Goal: Information Seeking & Learning: Understand process/instructions

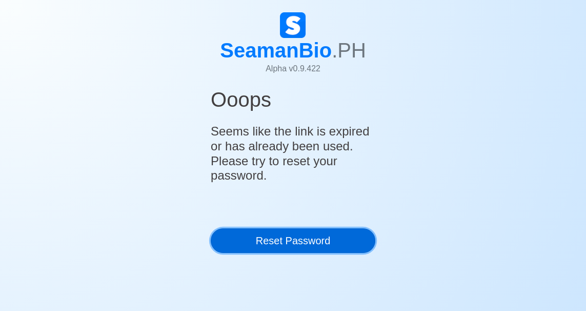
click at [288, 241] on link "Reset Password" at bounding box center [293, 240] width 165 height 25
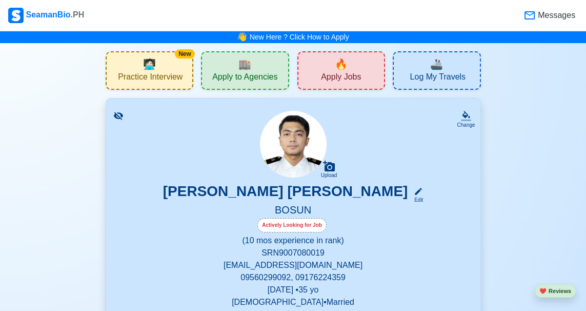
click at [158, 77] on span "Practice Interview" at bounding box center [150, 78] width 65 height 13
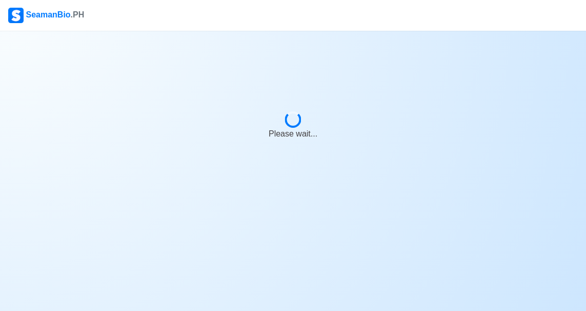
click at [152, 81] on body "SeamanBio .PH Please wait..." at bounding box center [293, 155] width 586 height 311
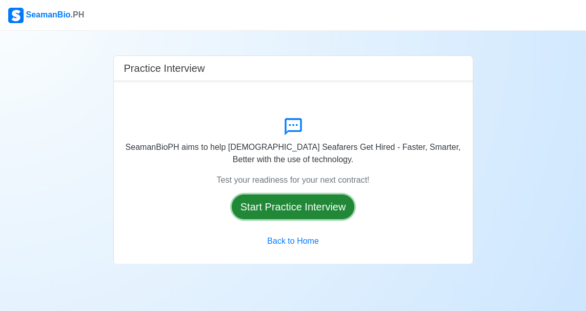
click at [315, 202] on button "Start Practice Interview" at bounding box center [293, 206] width 123 height 25
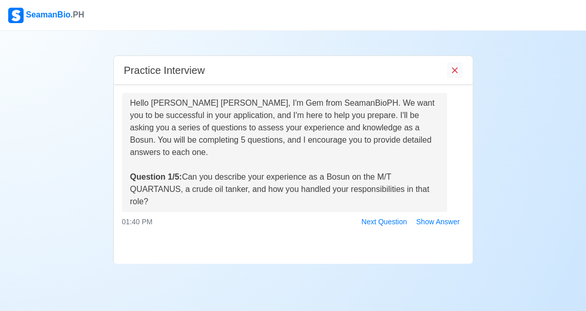
scroll to position [62, 0]
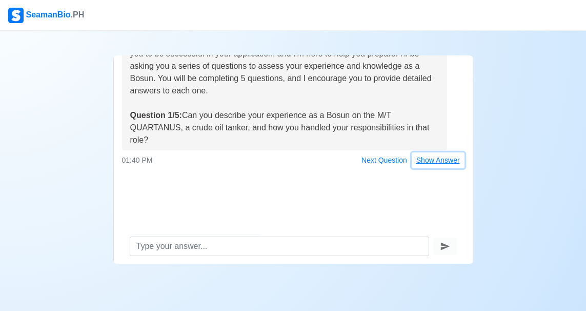
click at [439, 152] on button "Show Answer" at bounding box center [438, 160] width 53 height 16
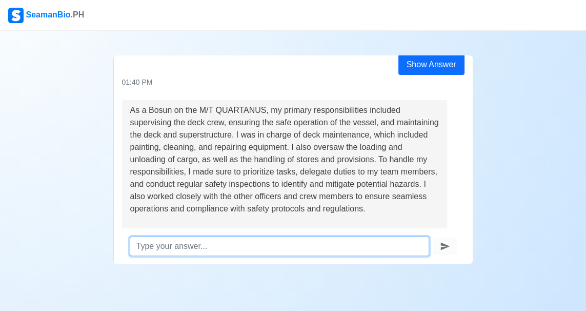
scroll to position [120, 0]
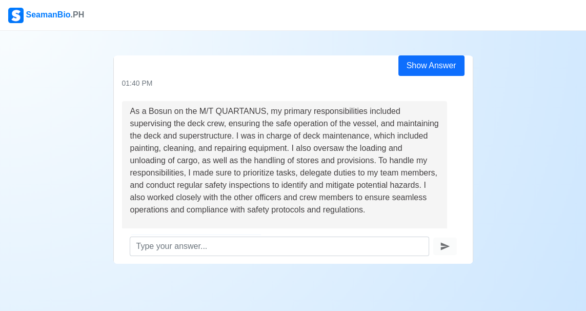
click at [17, 97] on div "Practice Interview Hello [PERSON_NAME] [PERSON_NAME], I'm Gem from SeamanBioPH.…" at bounding box center [293, 147] width 586 height 233
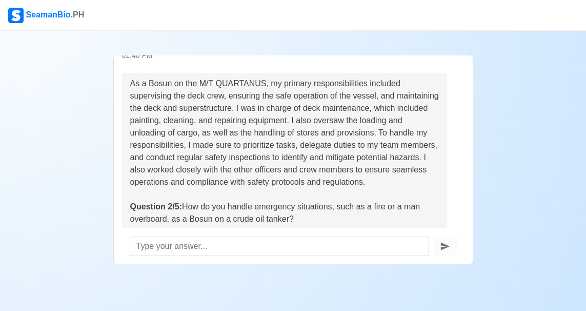
scroll to position [187, 0]
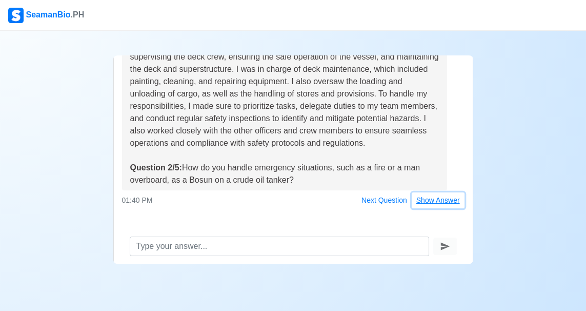
click at [439, 192] on button "Show Answer" at bounding box center [438, 200] width 53 height 16
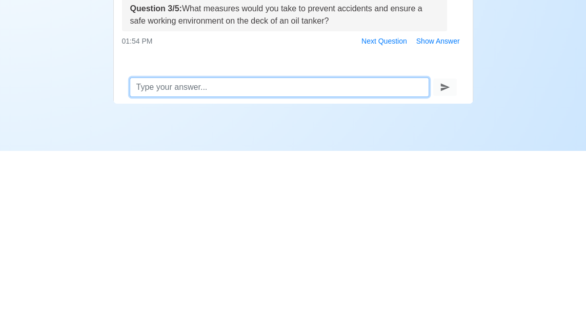
scroll to position [62, 0]
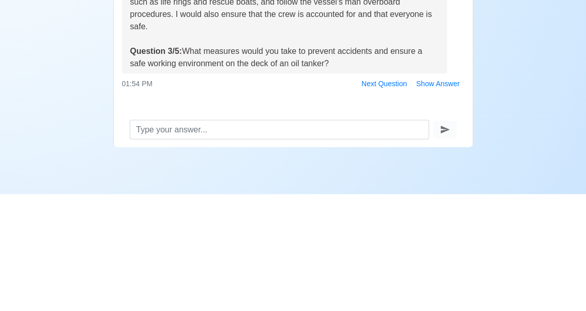
click at [45, 218] on div "Practice Interview Hello [PERSON_NAME] [PERSON_NAME], I'm Gem from SeamanBioPH.…" at bounding box center [293, 147] width 586 height 233
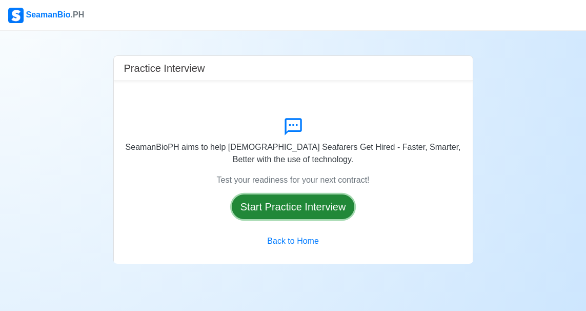
click at [276, 201] on button "Start Practice Interview" at bounding box center [293, 206] width 123 height 25
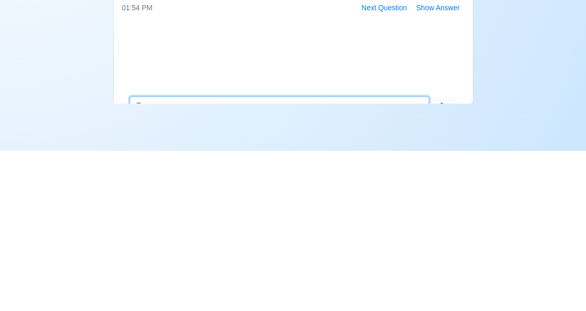
scroll to position [62, 0]
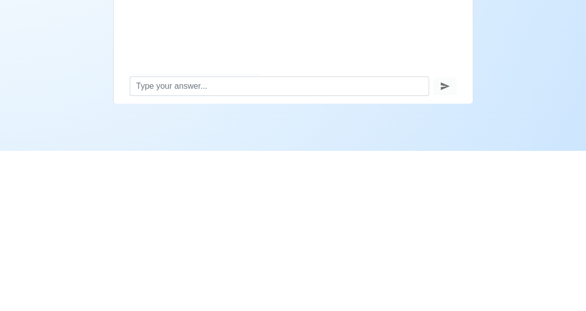
click at [67, 243] on div "Practice Interview Hello Jay Harell D. Ignacio, I'm Gem from SeamanBioPH. We wa…" at bounding box center [293, 147] width 586 height 233
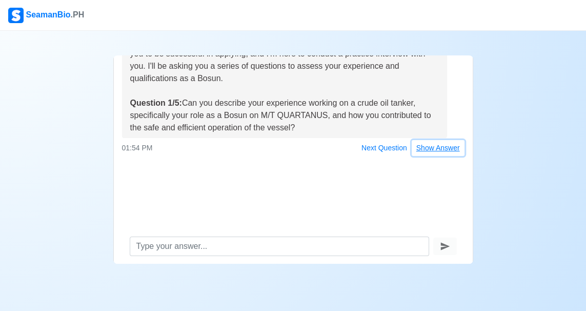
click at [445, 144] on button "Show Answer" at bounding box center [438, 148] width 53 height 16
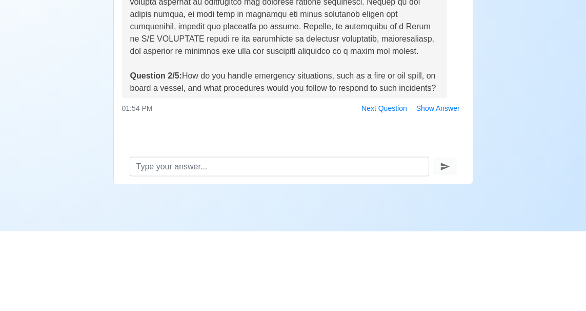
click at [74, 167] on div "Practice Interview Hello Jay Harell D. Ignacio, I'm Gem from SeamanBioPH. We wa…" at bounding box center [293, 147] width 586 height 233
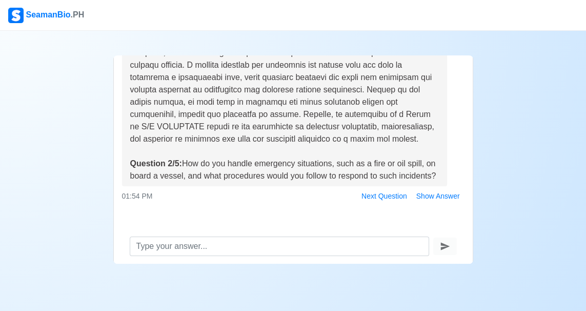
scroll to position [334, 0]
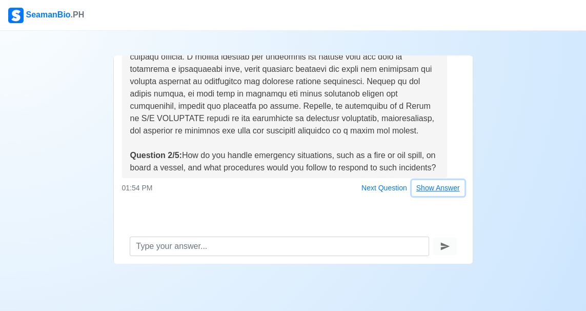
click at [440, 187] on button "Show Answer" at bounding box center [438, 188] width 53 height 16
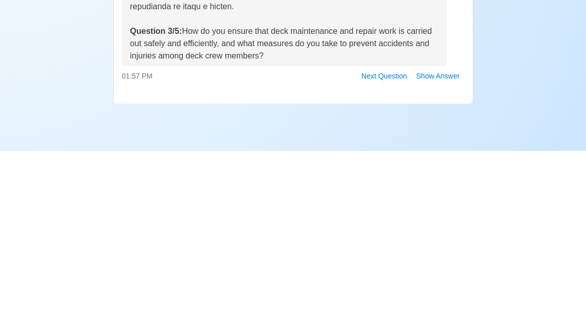
scroll to position [62, 0]
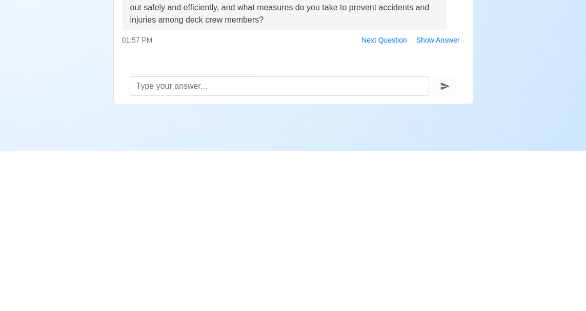
click at [60, 261] on div "Practice Interview Hello Jay Harell D. Ignacio, I'm Gem from SeamanBioPH. We wa…" at bounding box center [293, 147] width 586 height 233
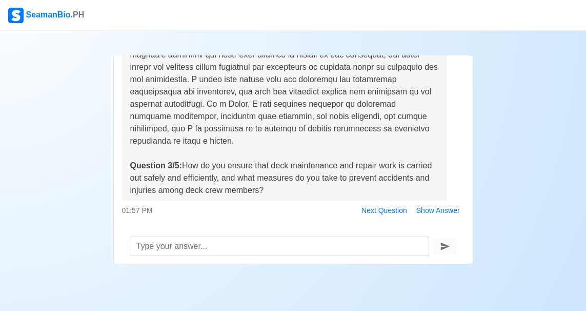
scroll to position [687, 0]
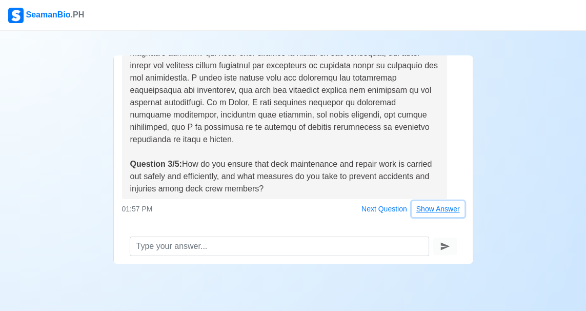
click at [444, 201] on button "Show Answer" at bounding box center [438, 209] width 53 height 16
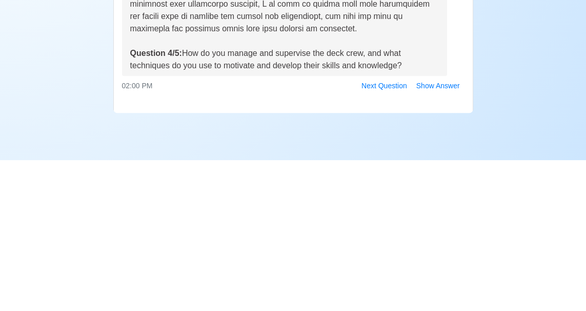
scroll to position [62, 0]
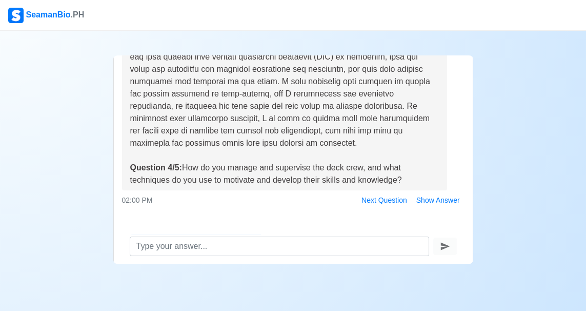
click at [64, 104] on div "Practice Interview Hello Jay Harell D. Ignacio, I'm Gem from SeamanBioPH. We wa…" at bounding box center [293, 147] width 586 height 233
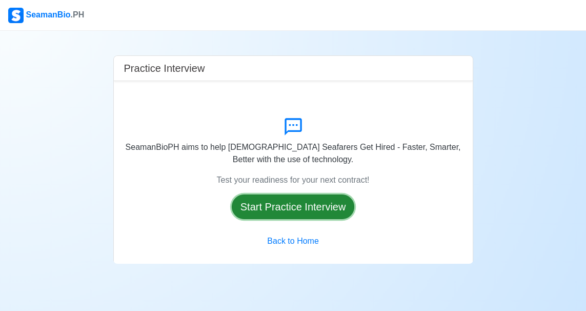
click at [277, 200] on button "Start Practice Interview" at bounding box center [293, 206] width 123 height 25
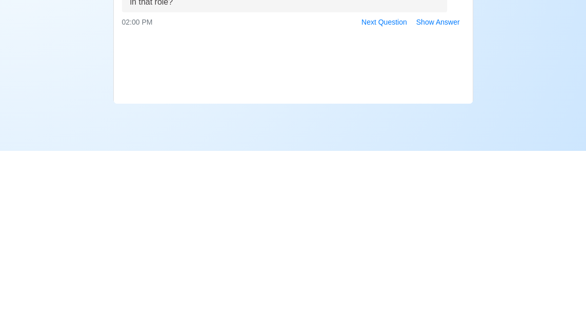
scroll to position [62, 0]
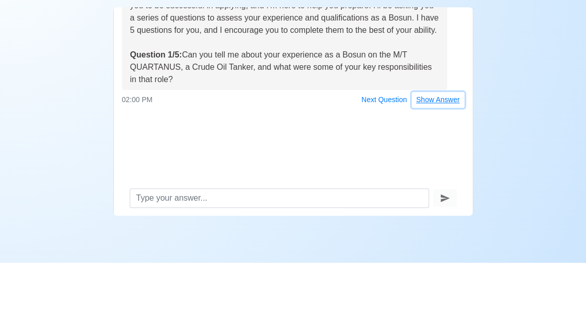
click at [446, 153] on button "Show Answer" at bounding box center [438, 148] width 53 height 16
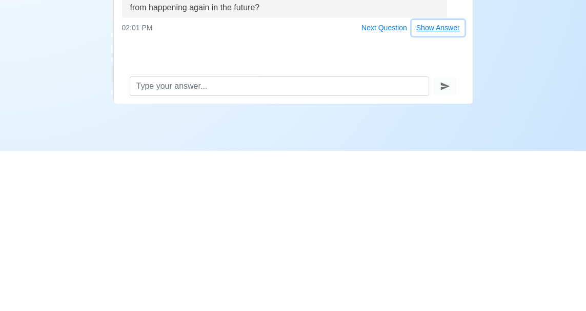
click at [438, 193] on button "Show Answer" at bounding box center [438, 188] width 53 height 16
click at [440, 189] on button "Show Answer" at bounding box center [438, 188] width 53 height 16
click at [1, 280] on div at bounding box center [293, 282] width 586 height 12
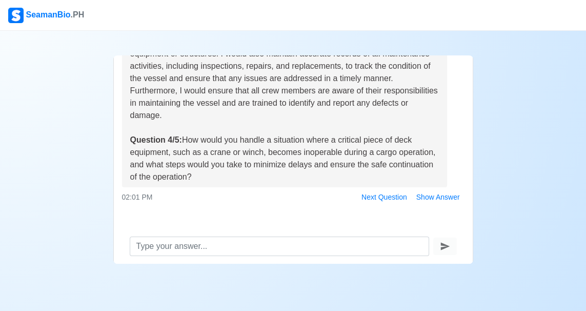
scroll to position [738, 0]
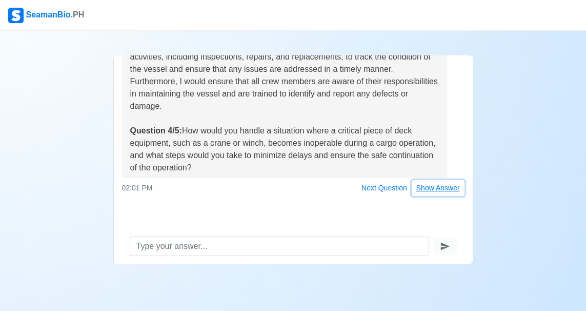
click at [443, 189] on button "Show Answer" at bounding box center [438, 188] width 53 height 16
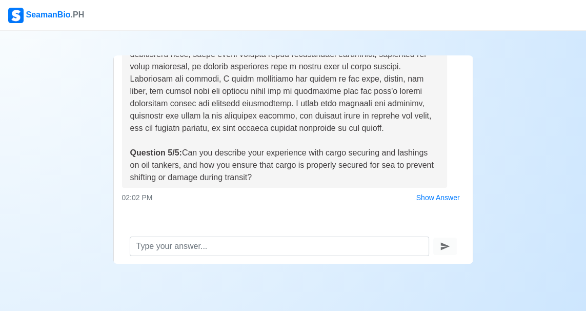
scroll to position [1038, 0]
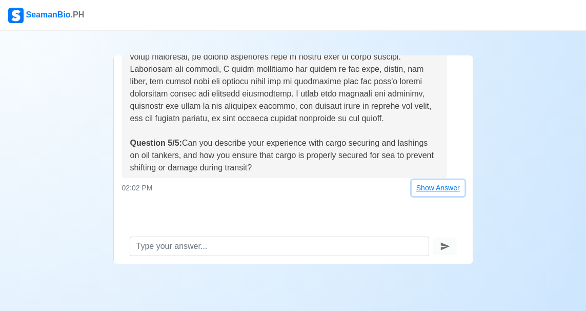
click at [439, 188] on button "Show Answer" at bounding box center [438, 188] width 53 height 16
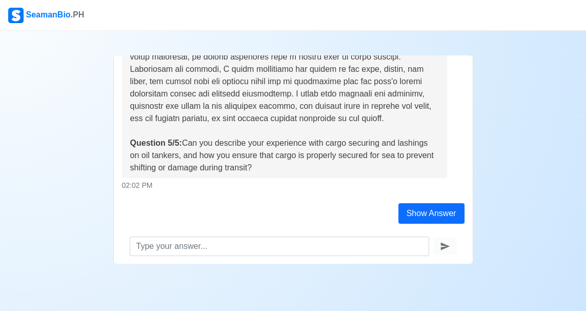
scroll to position [25, 0]
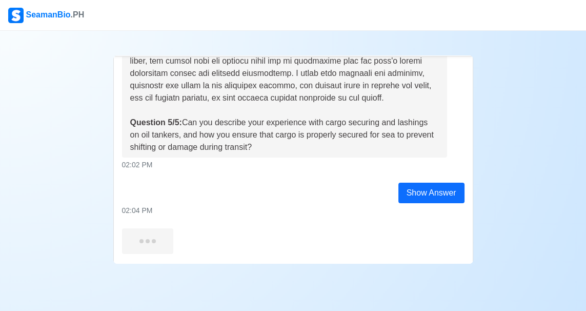
click at [191, 93] on div "Question 5/5: Can you describe your experience with cargo securing and lashings…" at bounding box center [284, 42] width 309 height 221
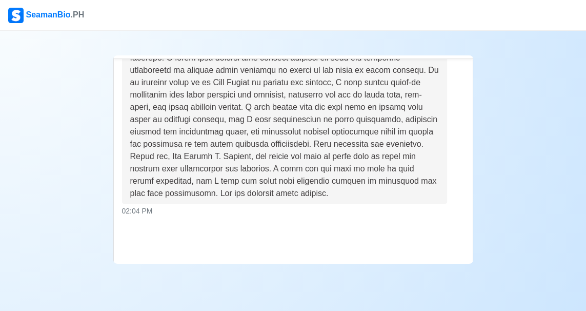
scroll to position [1434, 0]
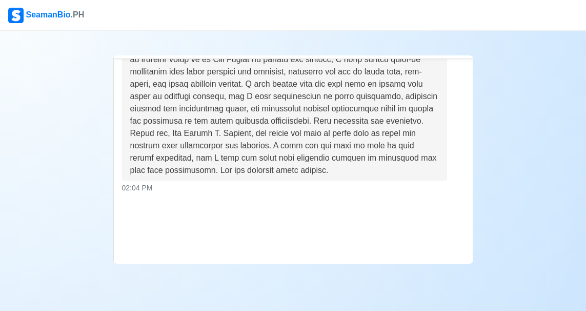
click at [52, 100] on div "Practice Interview Hello Jay Harell D. Ignacio, I'm Gem from SeamanBioPH. We wa…" at bounding box center [293, 147] width 586 height 233
